Goal: Task Accomplishment & Management: Manage account settings

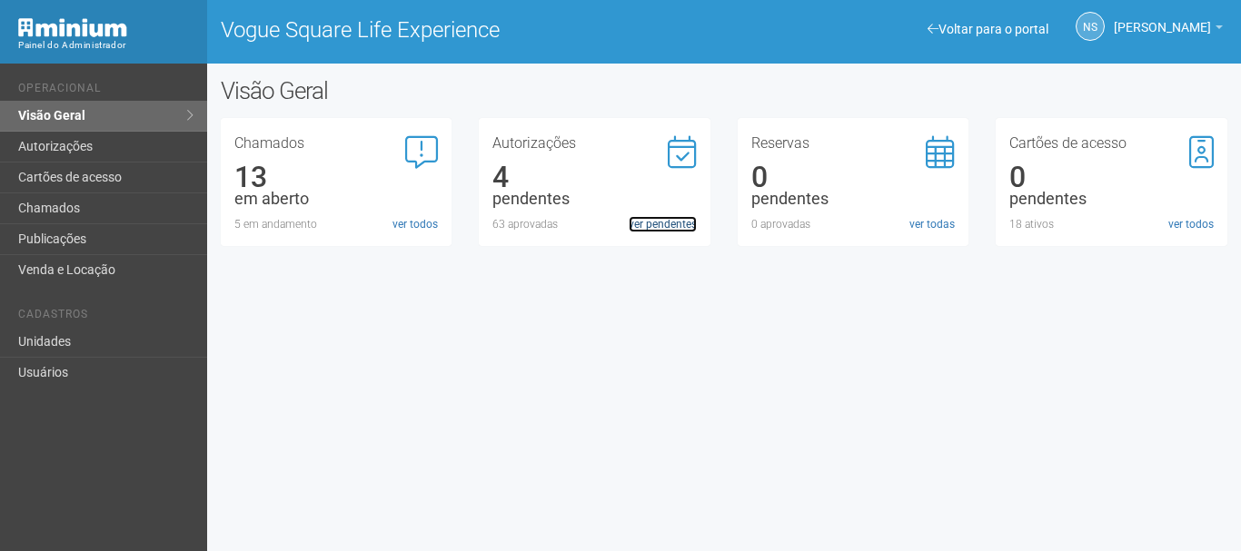
click at [632, 223] on link "ver pendentes" at bounding box center [663, 224] width 68 height 16
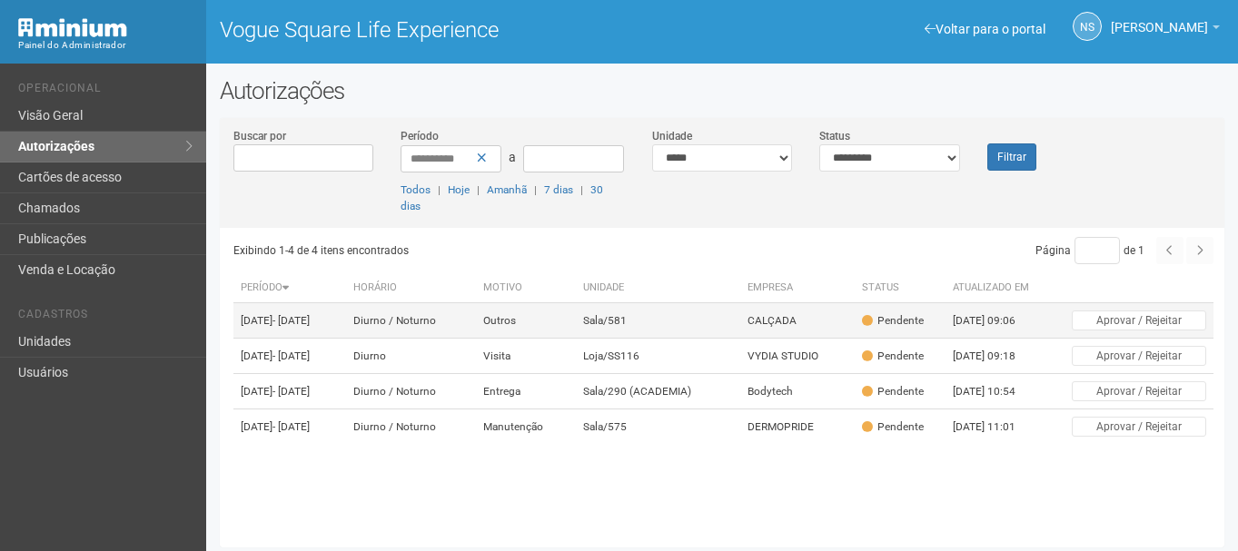
click at [622, 322] on td "Sala/581" at bounding box center [658, 320] width 164 height 35
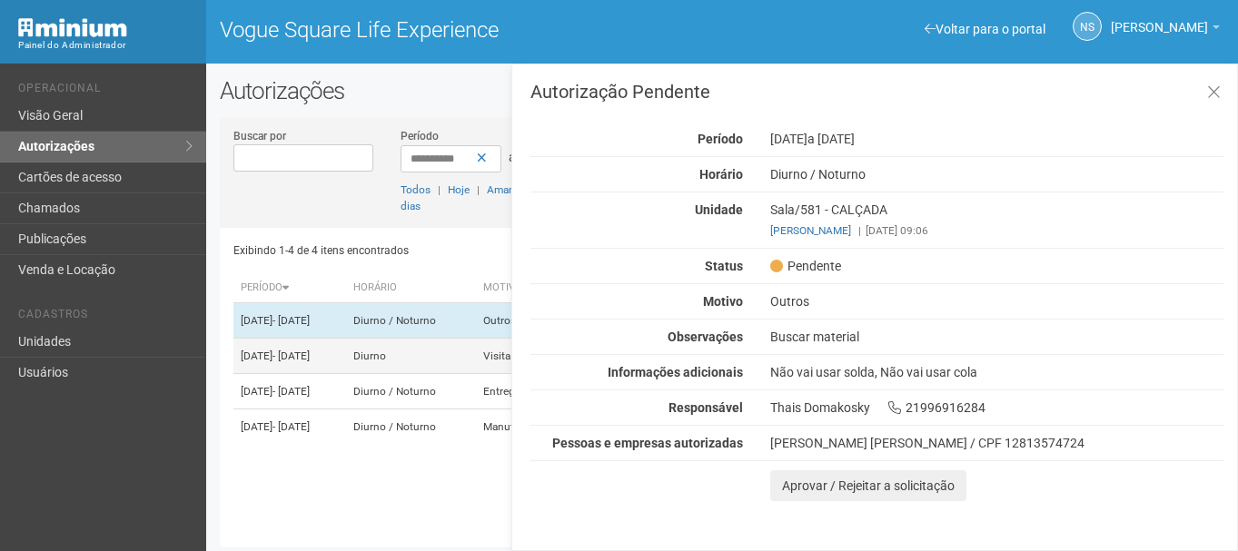
click at [319, 374] on td "18/08/2025 - 20/08/2025" at bounding box center [289, 356] width 112 height 35
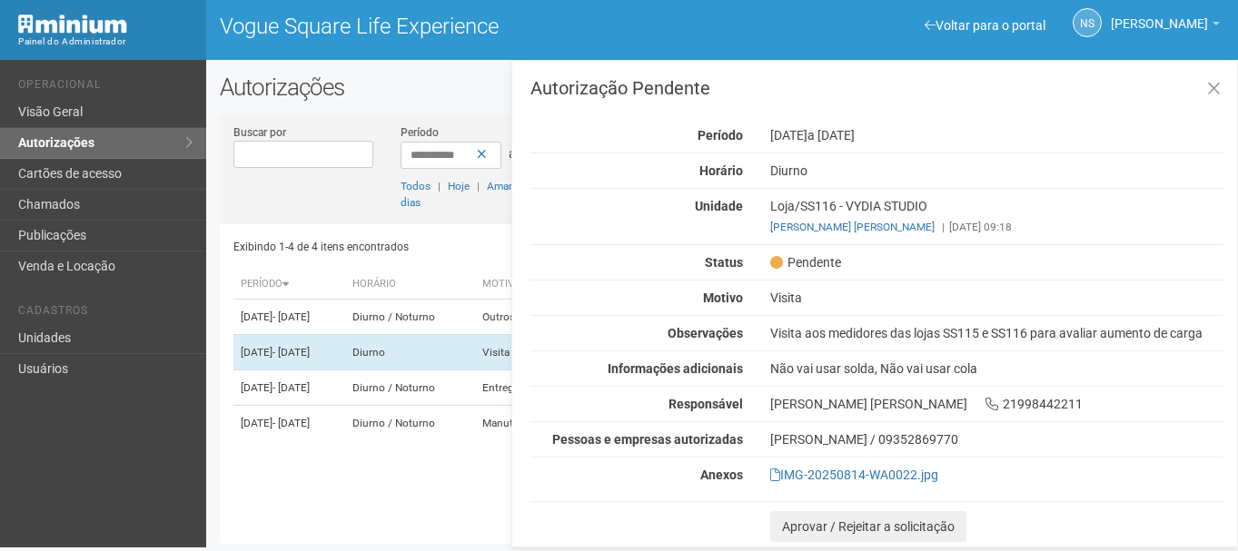
scroll to position [5, 0]
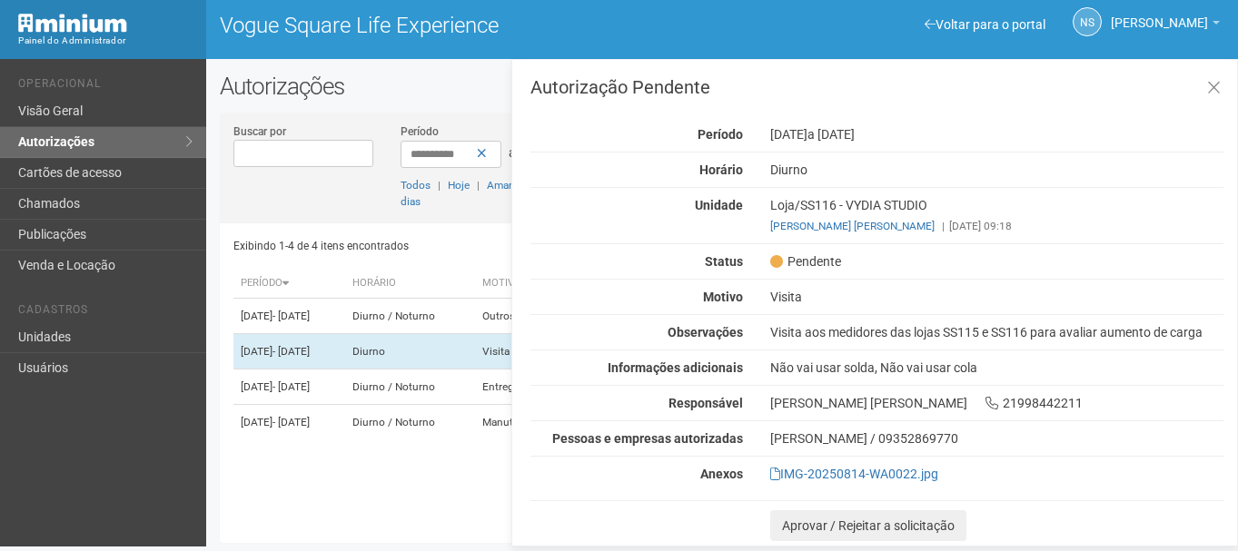
click at [790, 404] on div "Ana Carolina Benites Soares 21998442211" at bounding box center [997, 403] width 481 height 16
click at [832, 328] on div "Visita aos medidores das lojas SS115 e SS116 para avaliar aumento de carga" at bounding box center [997, 332] width 481 height 16
click at [833, 329] on div "Visita aos medidores das lojas SS115 e SS116 para avaliar aumento de carga" at bounding box center [997, 332] width 481 height 16
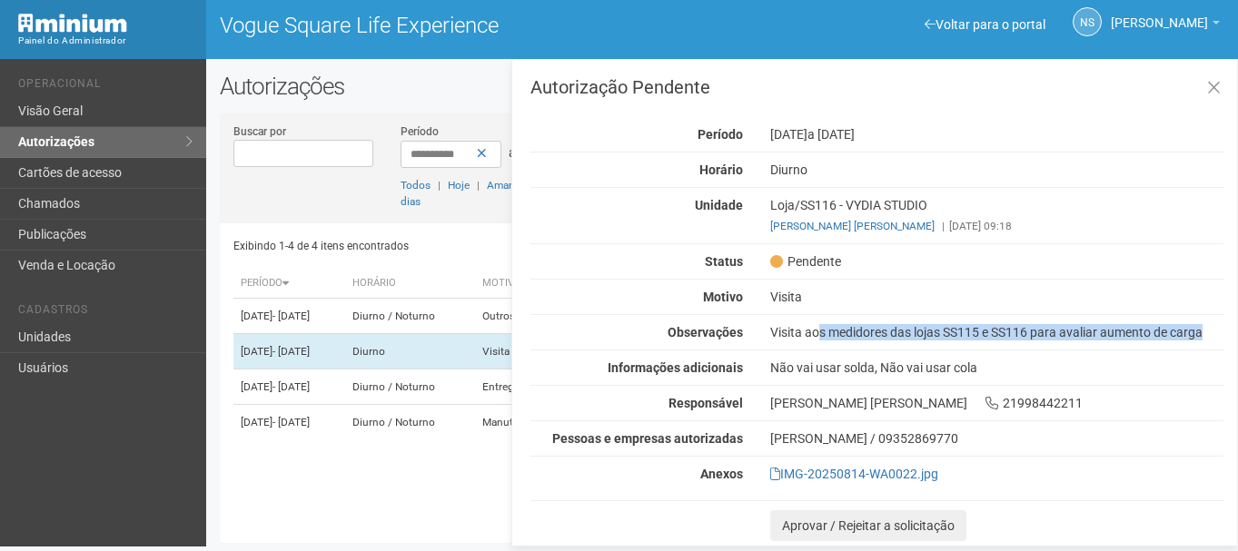
click at [833, 329] on div "Visita aos medidores das lojas SS115 e SS116 para avaliar aumento de carga" at bounding box center [997, 332] width 481 height 16
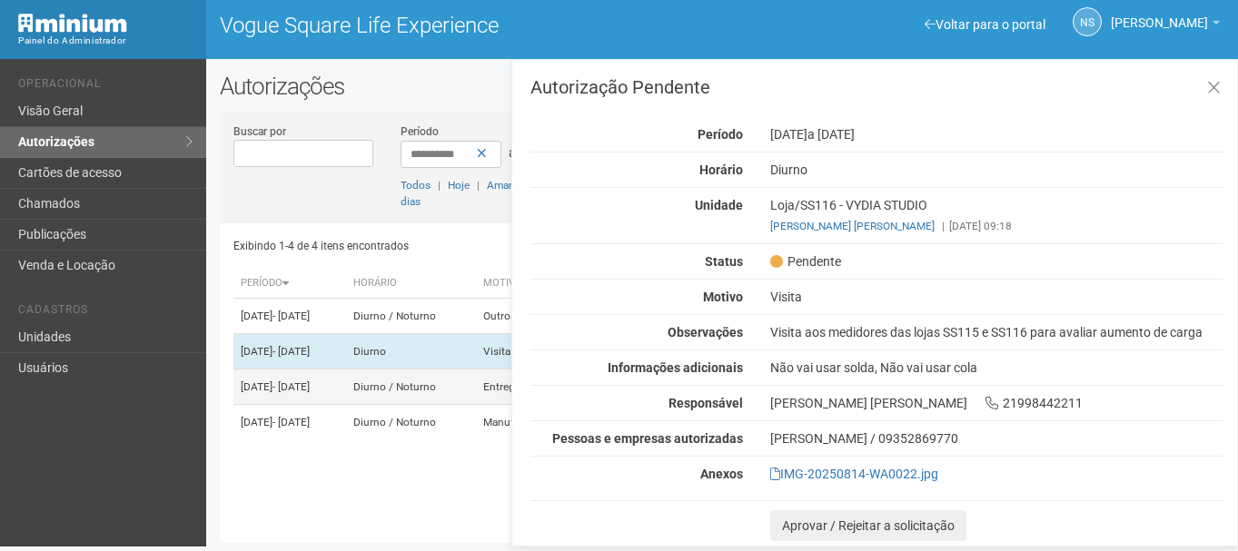
click at [341, 392] on td "18/08/2025 - 19/08/2025" at bounding box center [289, 387] width 112 height 35
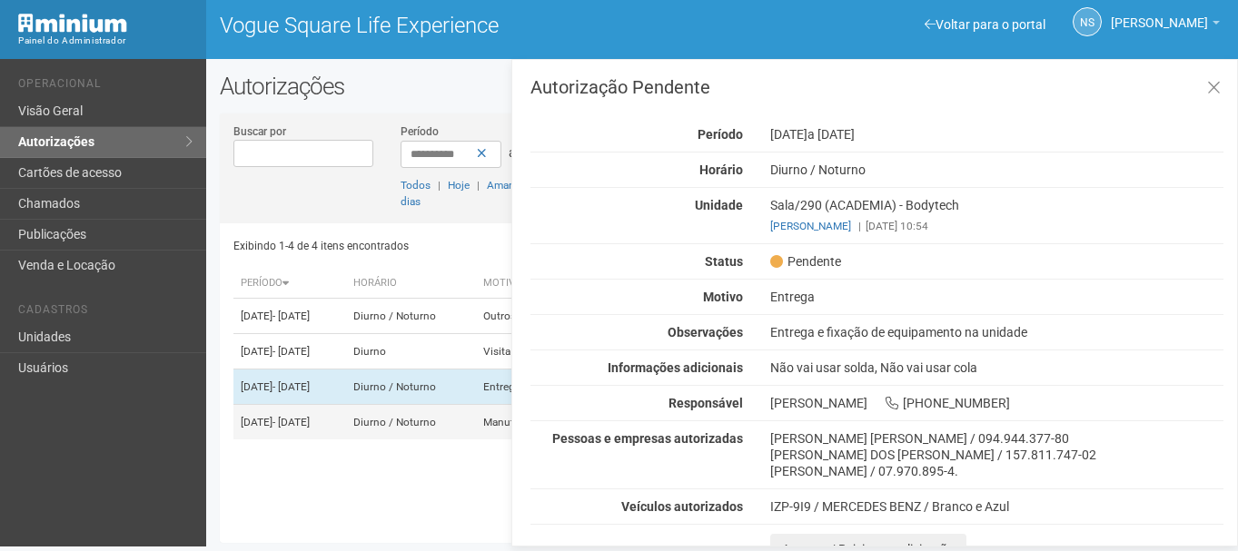
click at [442, 441] on td "Diurno / Noturno" at bounding box center [411, 422] width 130 height 35
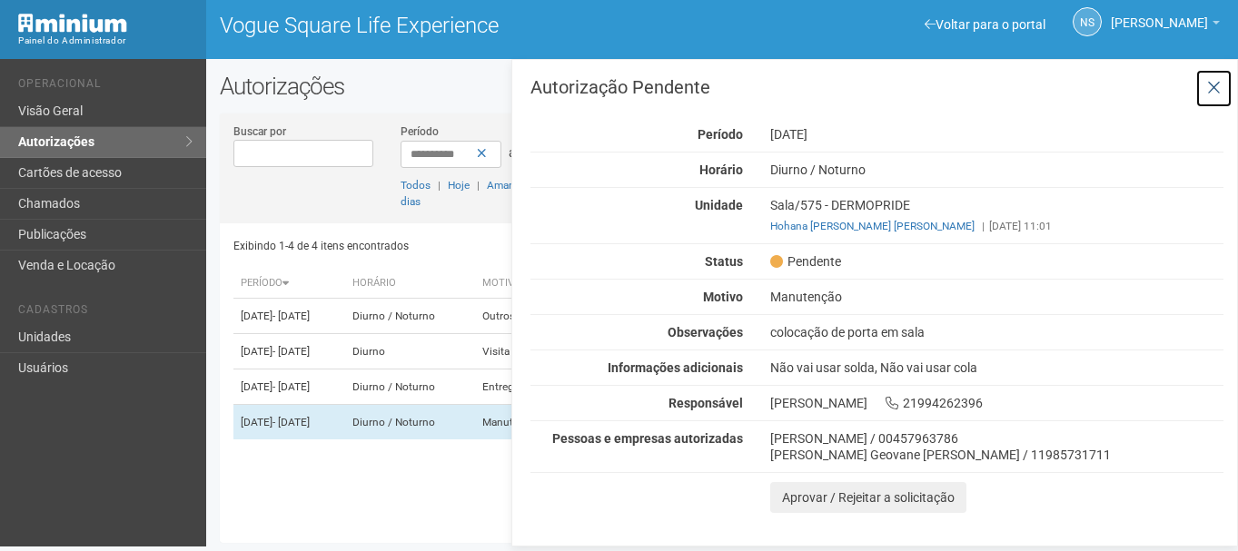
click at [1215, 97] on button at bounding box center [1213, 88] width 37 height 39
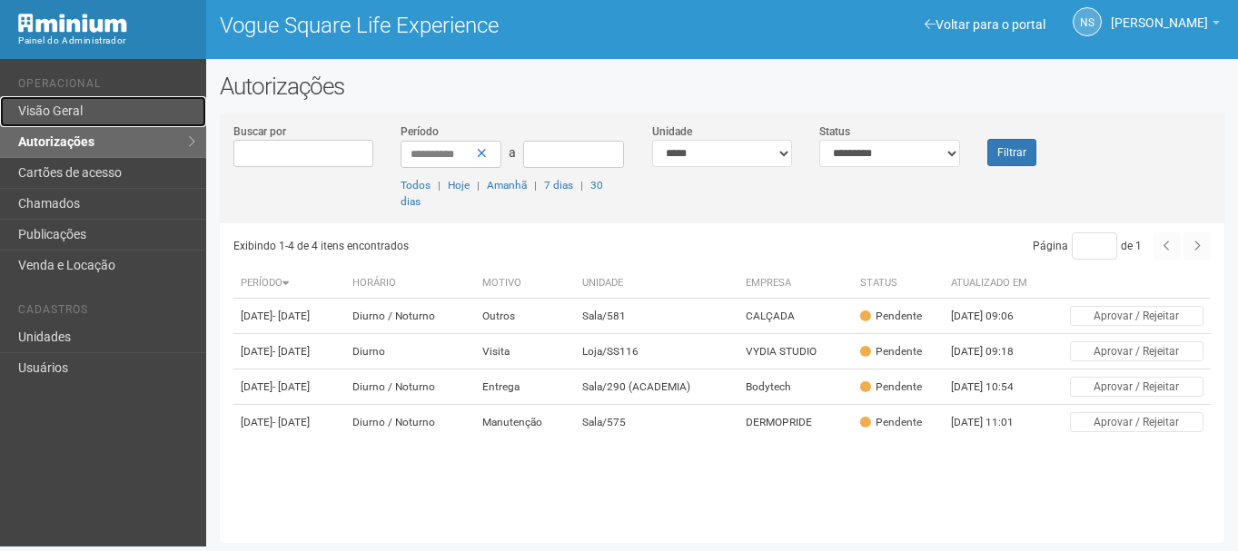
click at [38, 108] on link "Visão Geral" at bounding box center [103, 111] width 206 height 31
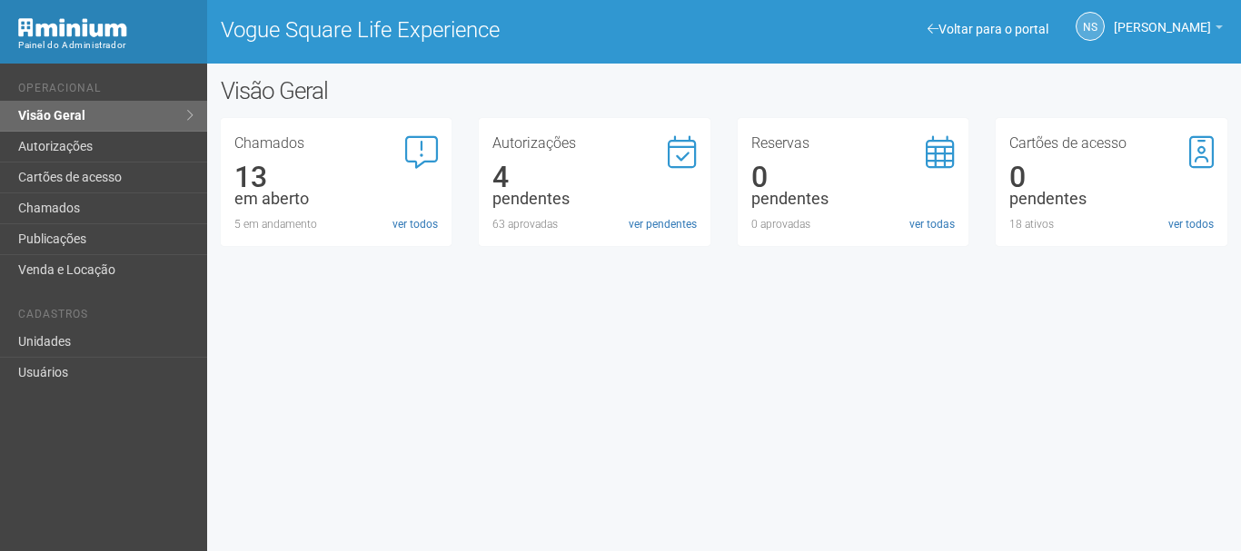
click at [638, 236] on div "Autorizações 4 pendentes 63 aprovadas ver pendentes" at bounding box center [595, 182] width 232 height 128
click at [634, 223] on link "ver pendentes" at bounding box center [663, 224] width 68 height 16
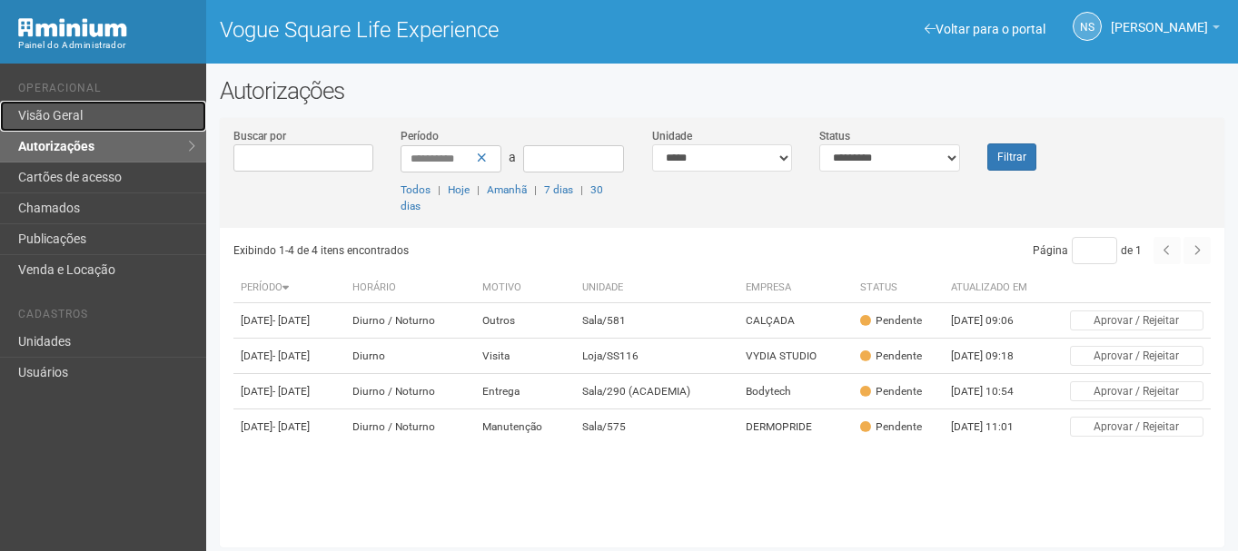
click at [119, 127] on link "Visão Geral" at bounding box center [103, 116] width 206 height 31
